Goal: Information Seeking & Learning: Learn about a topic

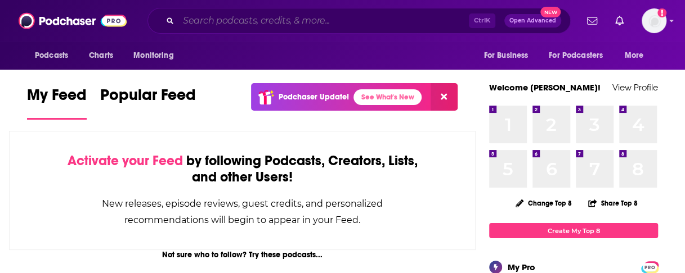
click at [231, 26] on input "Search podcasts, credits, & more..." at bounding box center [323, 21] width 290 height 18
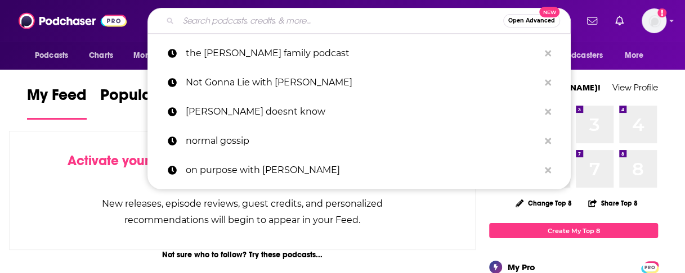
paste input "Work That's Worth It Podcast"
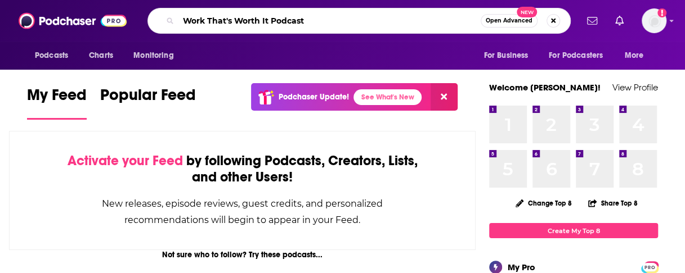
type input "Work That's Worth It Podcast"
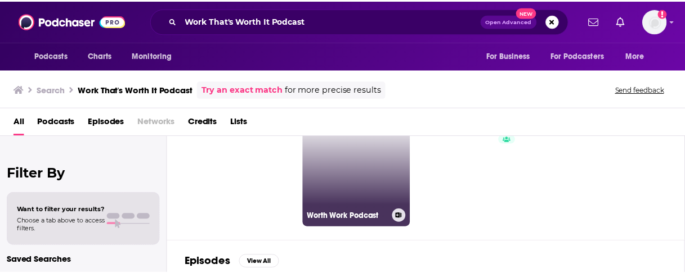
scroll to position [57, 0]
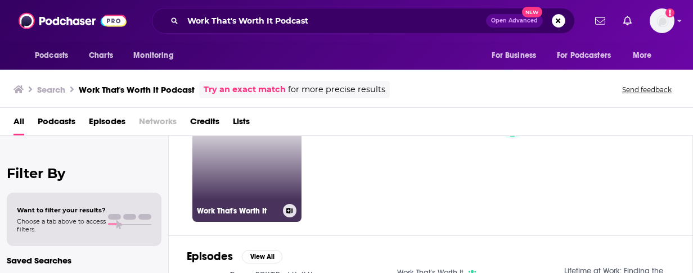
click at [264, 159] on link "Work That's Worth It" at bounding box center [246, 167] width 109 height 109
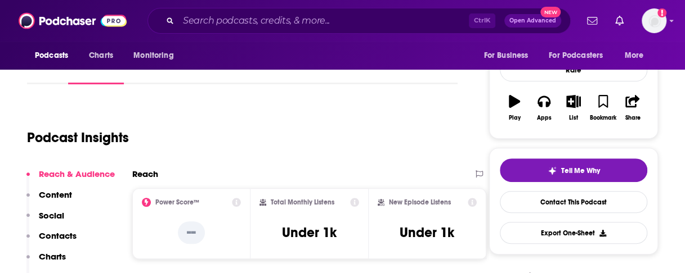
scroll to position [155, 0]
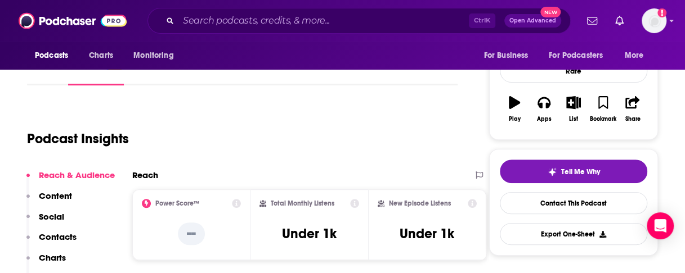
click at [649, 135] on div "Follow Rate Play Apps List Bookmark Share" at bounding box center [573, 80] width 169 height 120
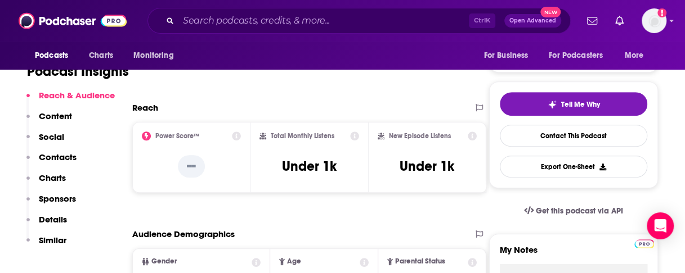
scroll to position [223, 0]
